Goal: Task Accomplishment & Management: Use online tool/utility

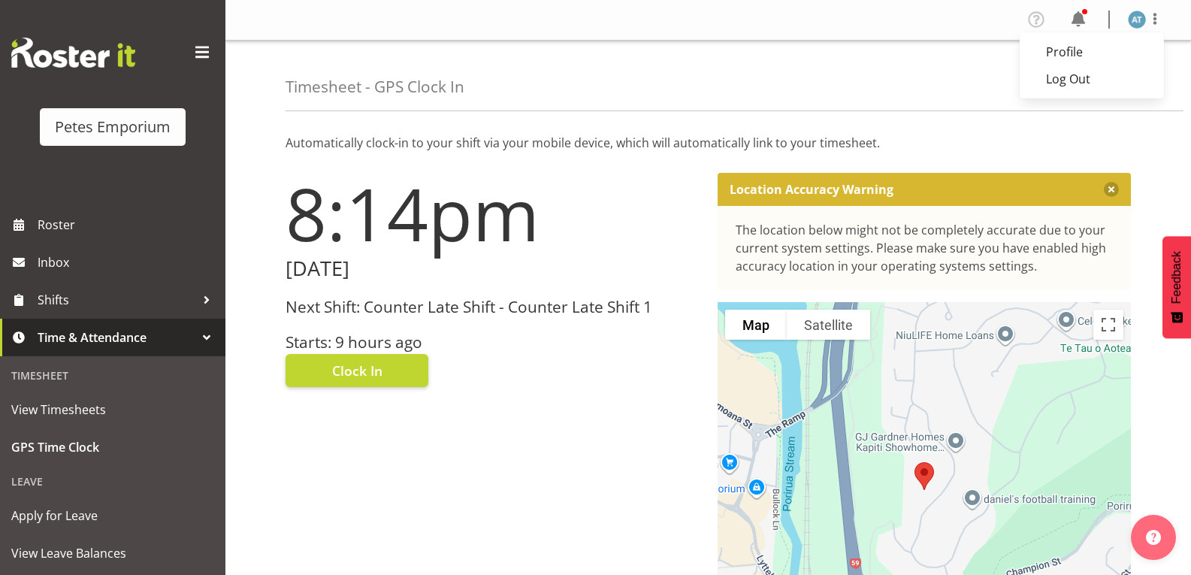
click at [561, 518] on div "8:14pm Thursday, 14th August 2025 Next Shift: Counter Late Shift - Counter Late…" at bounding box center [493, 425] width 432 height 523
click at [1155, 23] on span at bounding box center [1155, 19] width 18 height 18
click at [391, 376] on button "Clock In" at bounding box center [357, 370] width 143 height 33
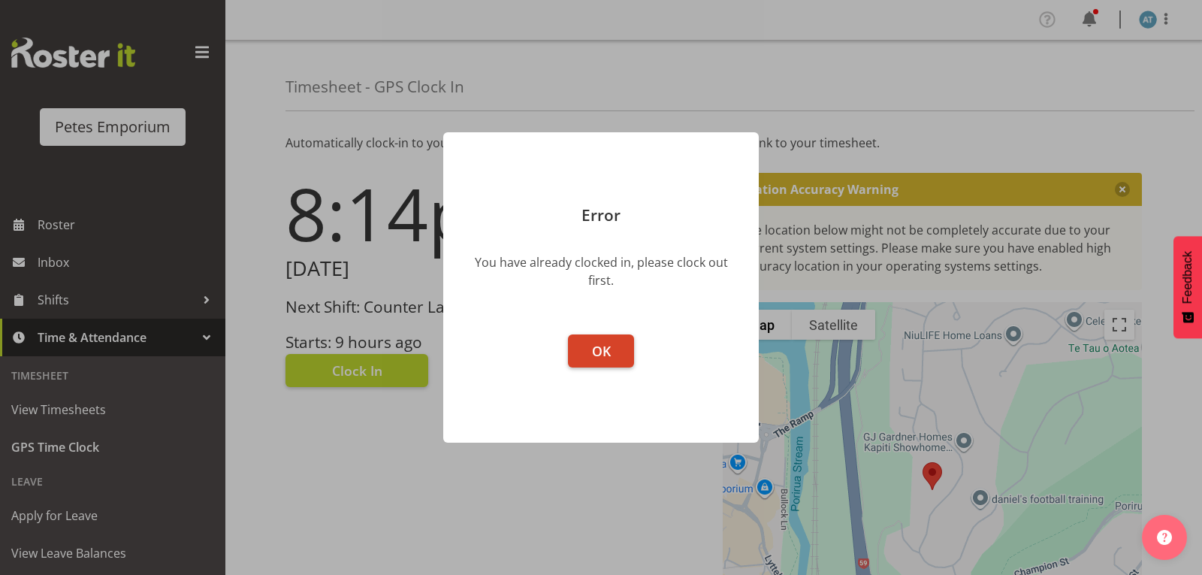
click at [594, 352] on span "OK" at bounding box center [601, 351] width 19 height 18
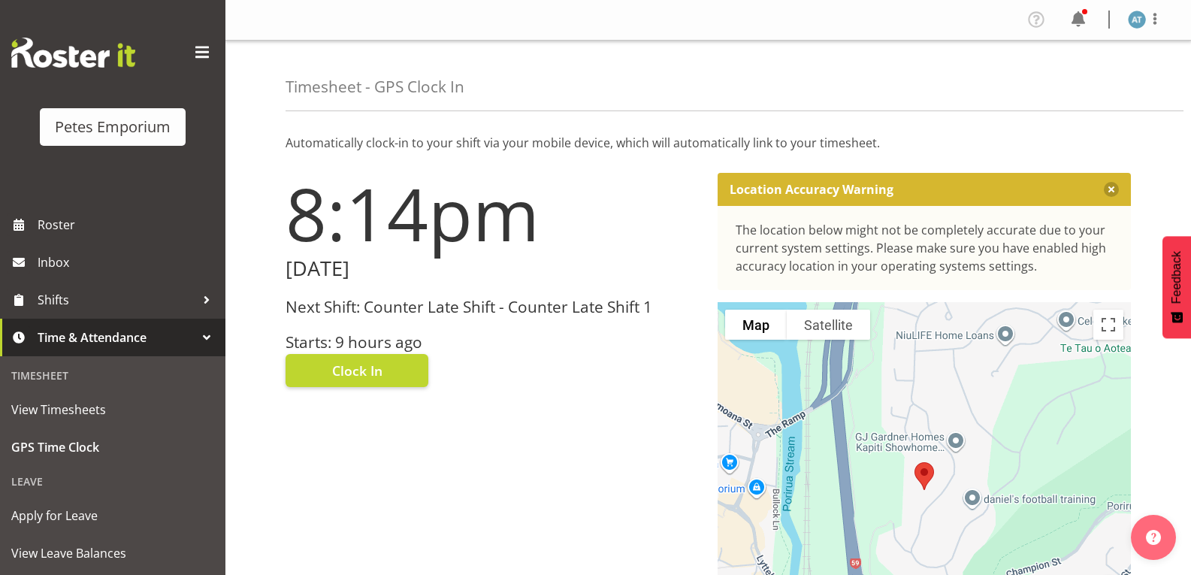
click at [1157, 24] on span at bounding box center [1155, 19] width 18 height 18
click at [1110, 77] on link "Log Out" at bounding box center [1092, 78] width 144 height 27
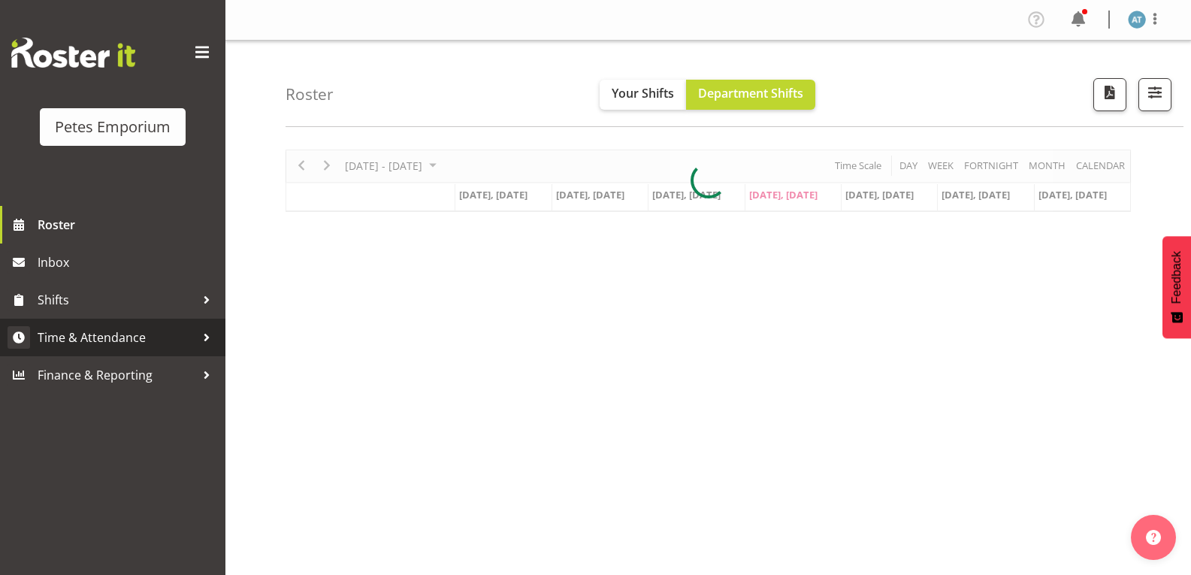
click at [123, 332] on span "Time & Attendance" at bounding box center [117, 337] width 158 height 23
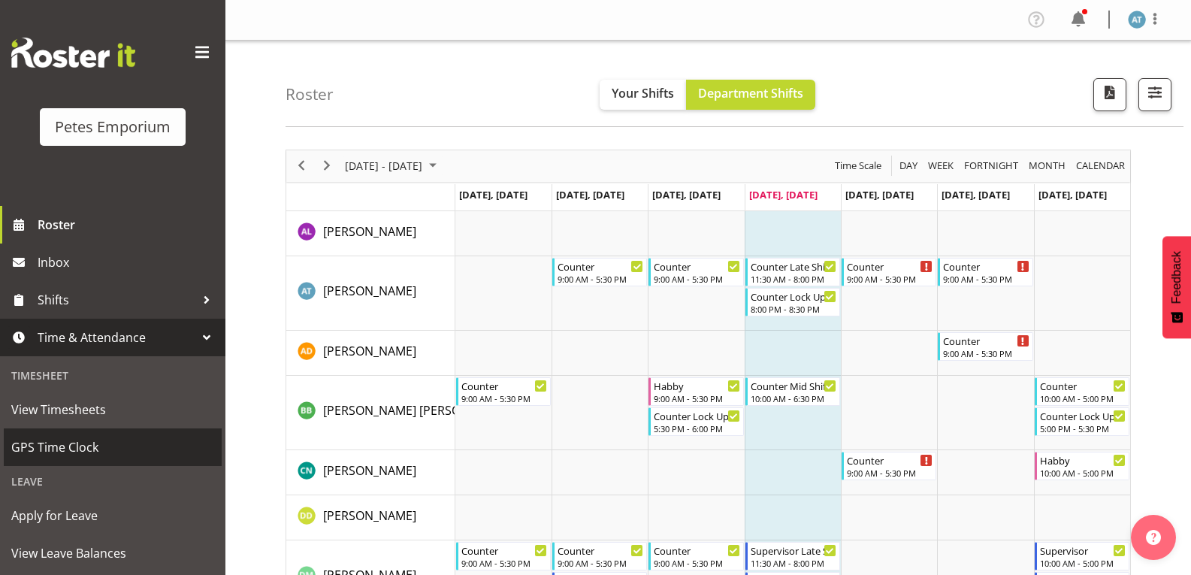
click at [116, 452] on span "GPS Time Clock" at bounding box center [112, 447] width 203 height 23
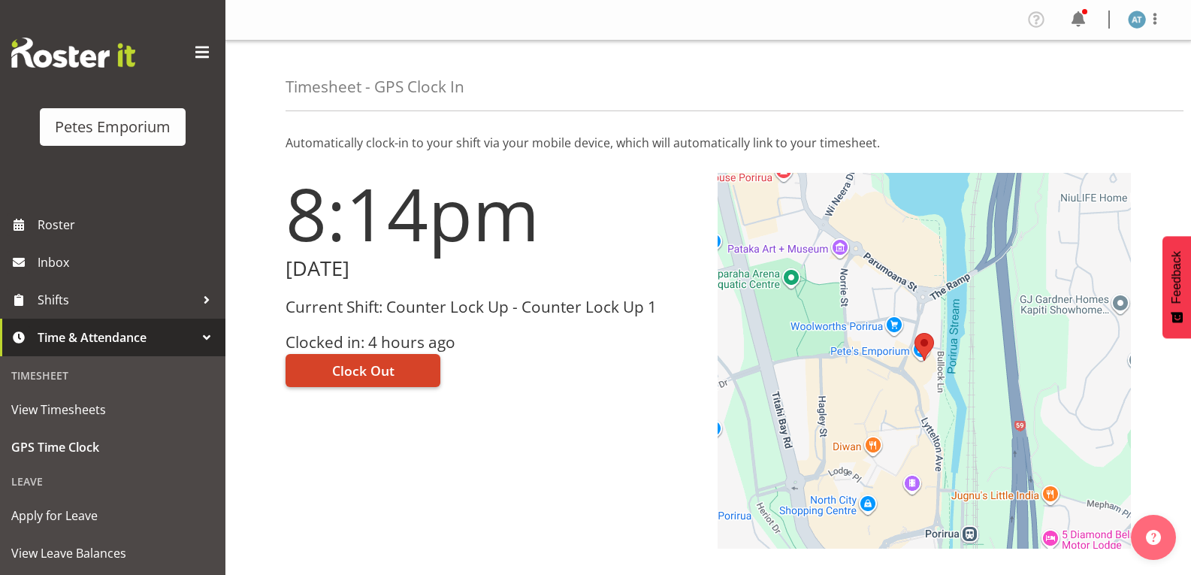
click at [386, 374] on span "Clock Out" at bounding box center [363, 371] width 62 height 20
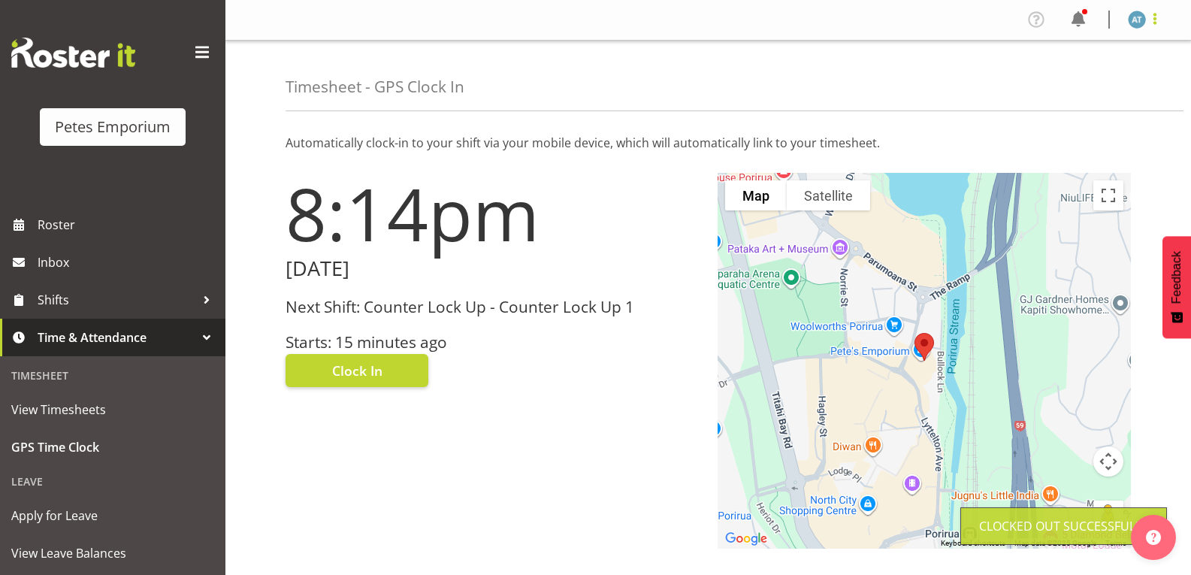
click at [1160, 22] on span at bounding box center [1155, 19] width 18 height 18
click at [1124, 92] on link "Log Out" at bounding box center [1092, 78] width 144 height 27
